Goal: Transaction & Acquisition: Subscribe to service/newsletter

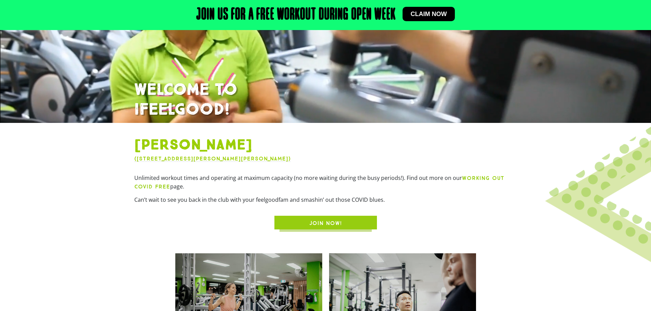
scroll to position [273, 0]
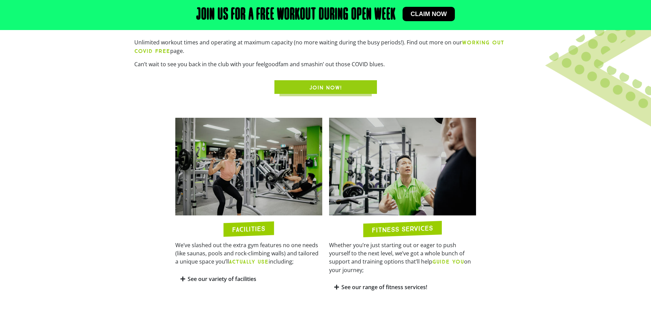
click at [385, 284] on link "See our range of fitness services!" at bounding box center [385, 288] width 86 height 8
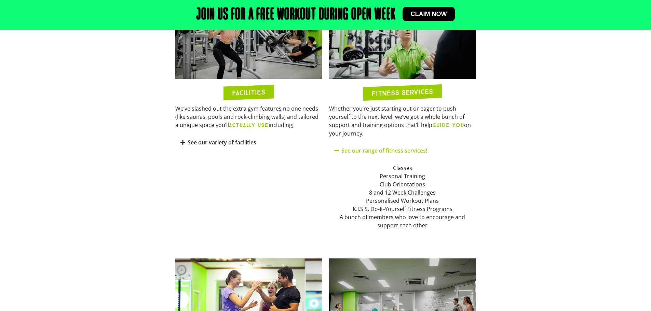
click at [400, 167] on div "Classes Personal Training Club Orientations 8 and 12 Week Challenges Personalis…" at bounding box center [402, 197] width 137 height 66
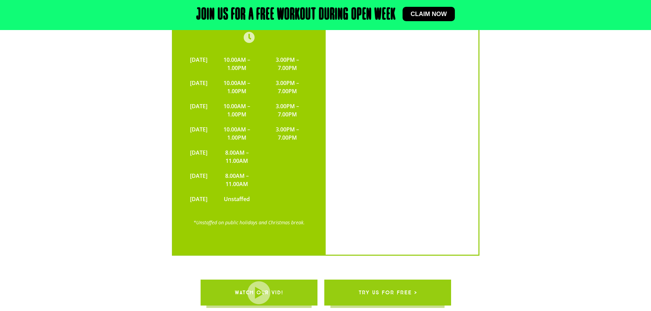
scroll to position [1850, 0]
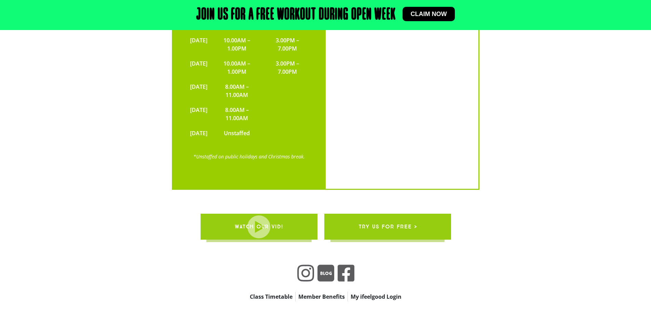
click at [287, 292] on link "Class Timetable" at bounding box center [271, 297] width 48 height 10
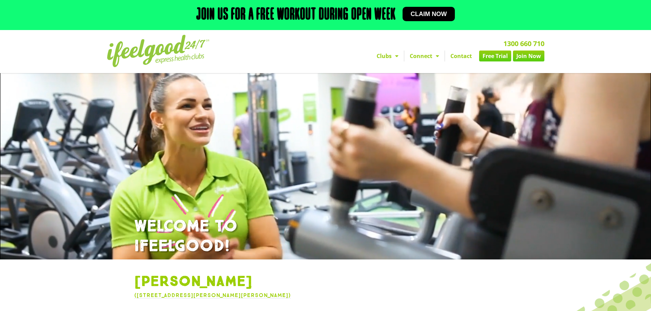
scroll to position [0, 0]
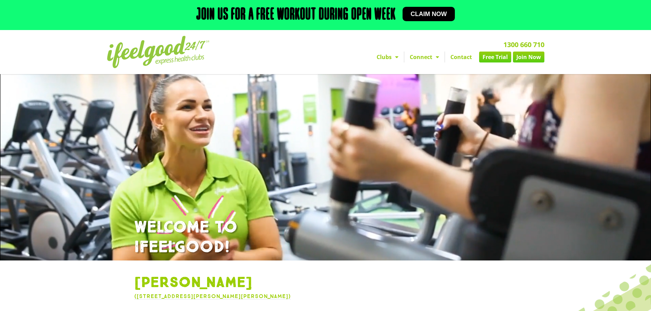
click at [512, 54] on ul "Clubs [GEOGRAPHIC_DATA] [GEOGRAPHIC_DATA] [GEOGRAPHIC_DATA] [GEOGRAPHIC_DATA] […" at bounding box center [457, 57] width 173 height 11
click at [490, 58] on link "Free Trial" at bounding box center [495, 57] width 32 height 11
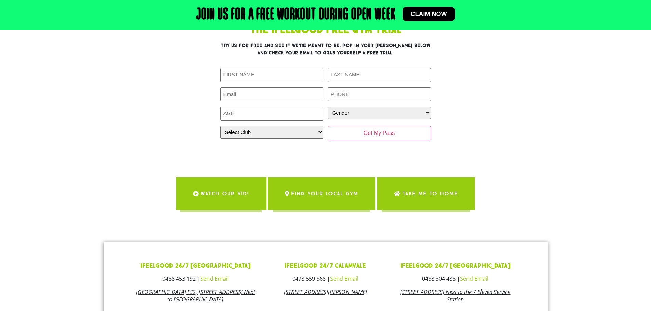
scroll to position [205, 0]
